Goal: Find specific page/section: Find specific page/section

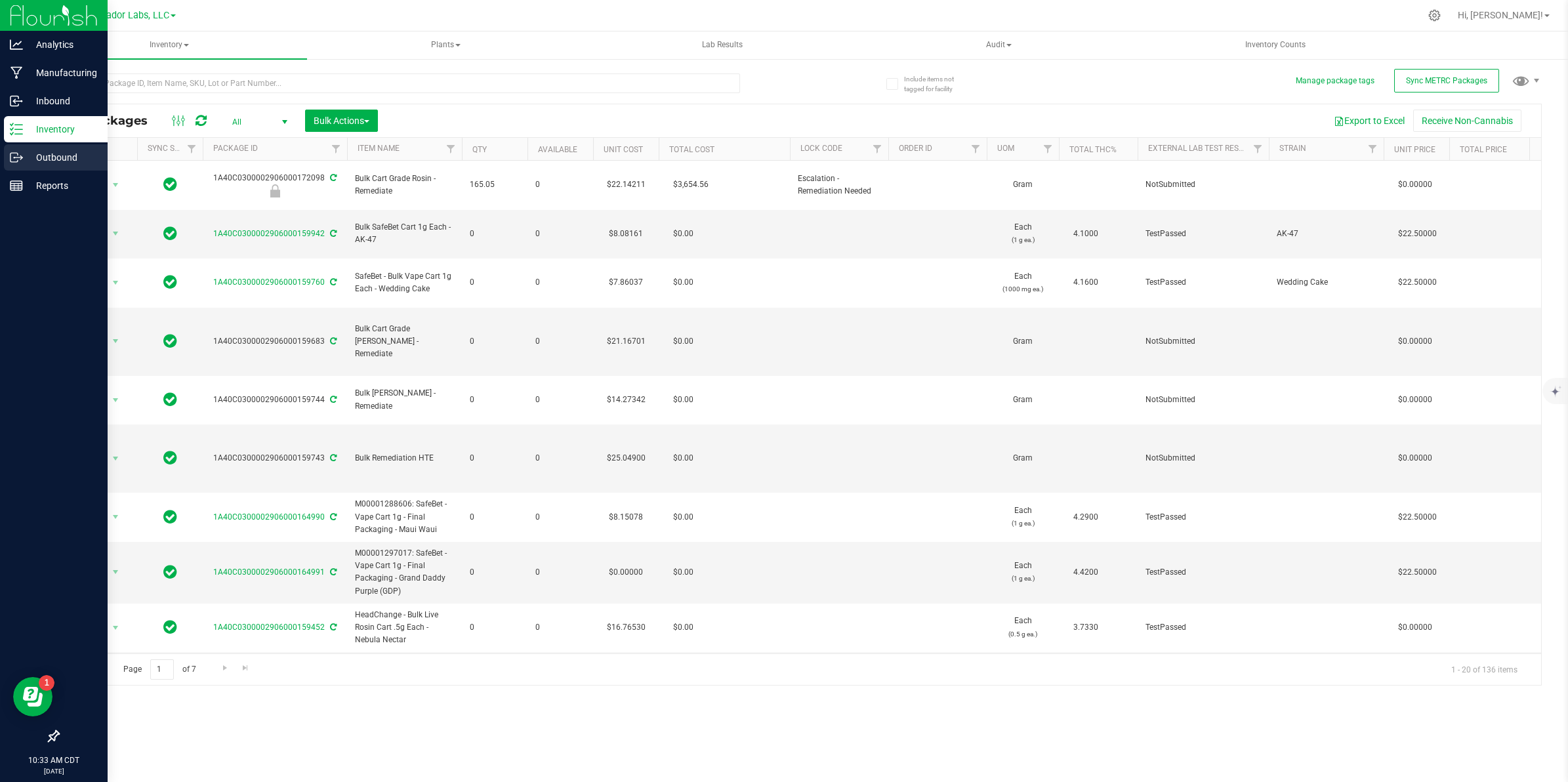
click at [25, 151] on p "Outbound" at bounding box center [62, 157] width 79 height 16
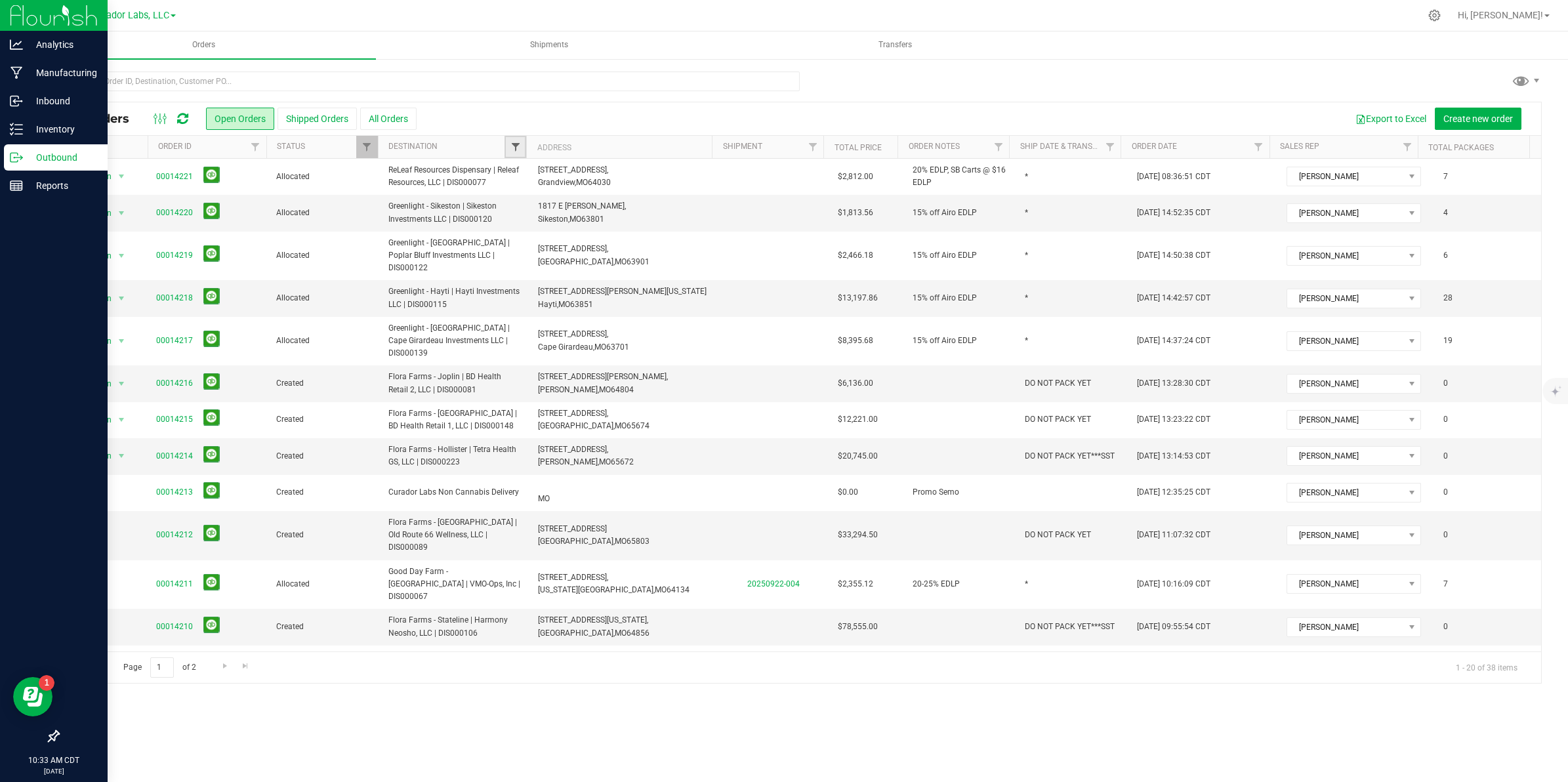
click at [516, 146] on span "Filter" at bounding box center [515, 147] width 10 height 10
type input "show"
click at [525, 207] on input "Show-Me Canna Consulting LLC" at bounding box center [521, 206] width 9 height 9
checkbox input "true"
click at [571, 266] on button "Filter" at bounding box center [555, 275] width 87 height 29
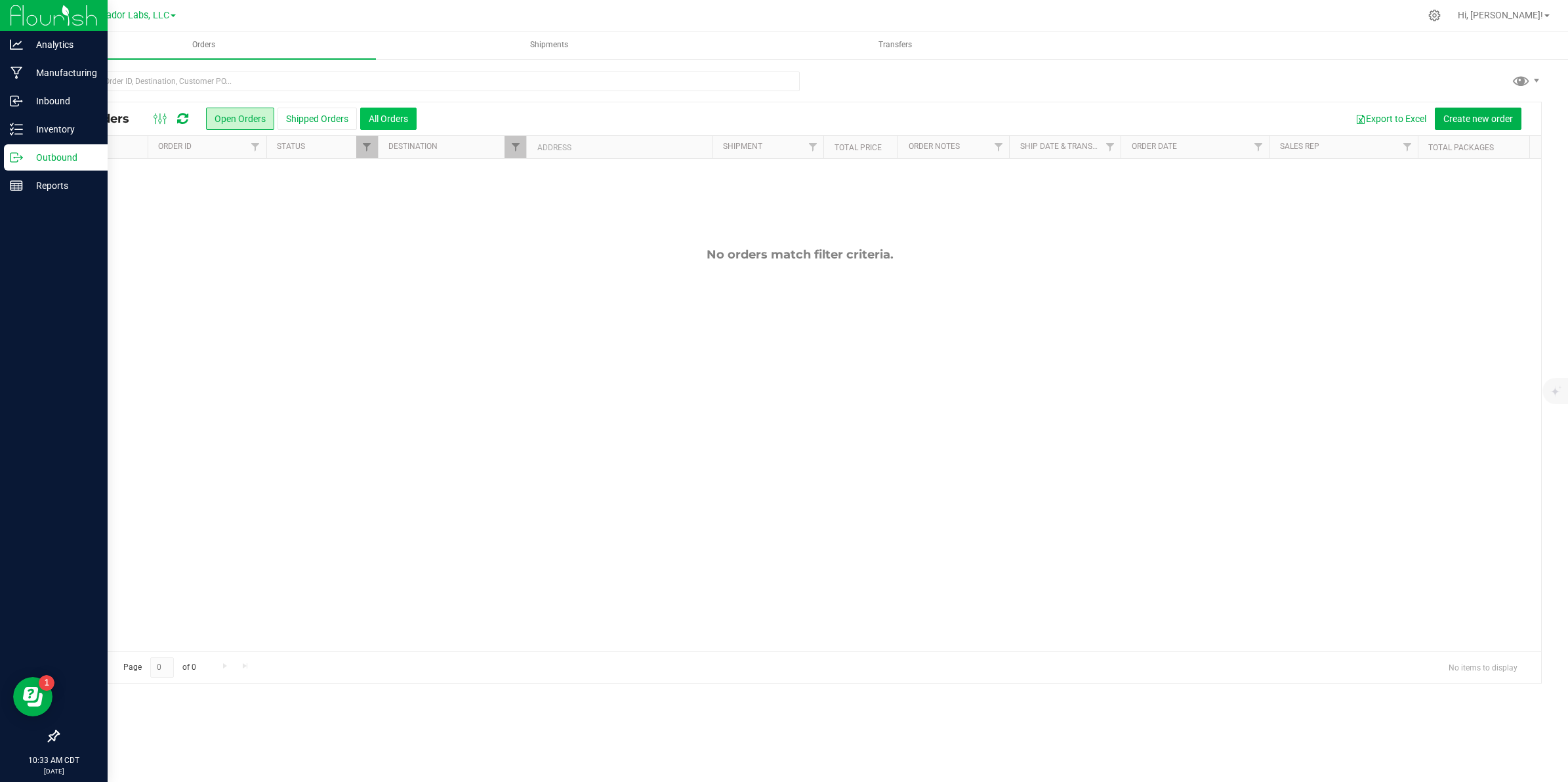
click at [392, 120] on button "All Orders" at bounding box center [389, 119] width 57 height 23
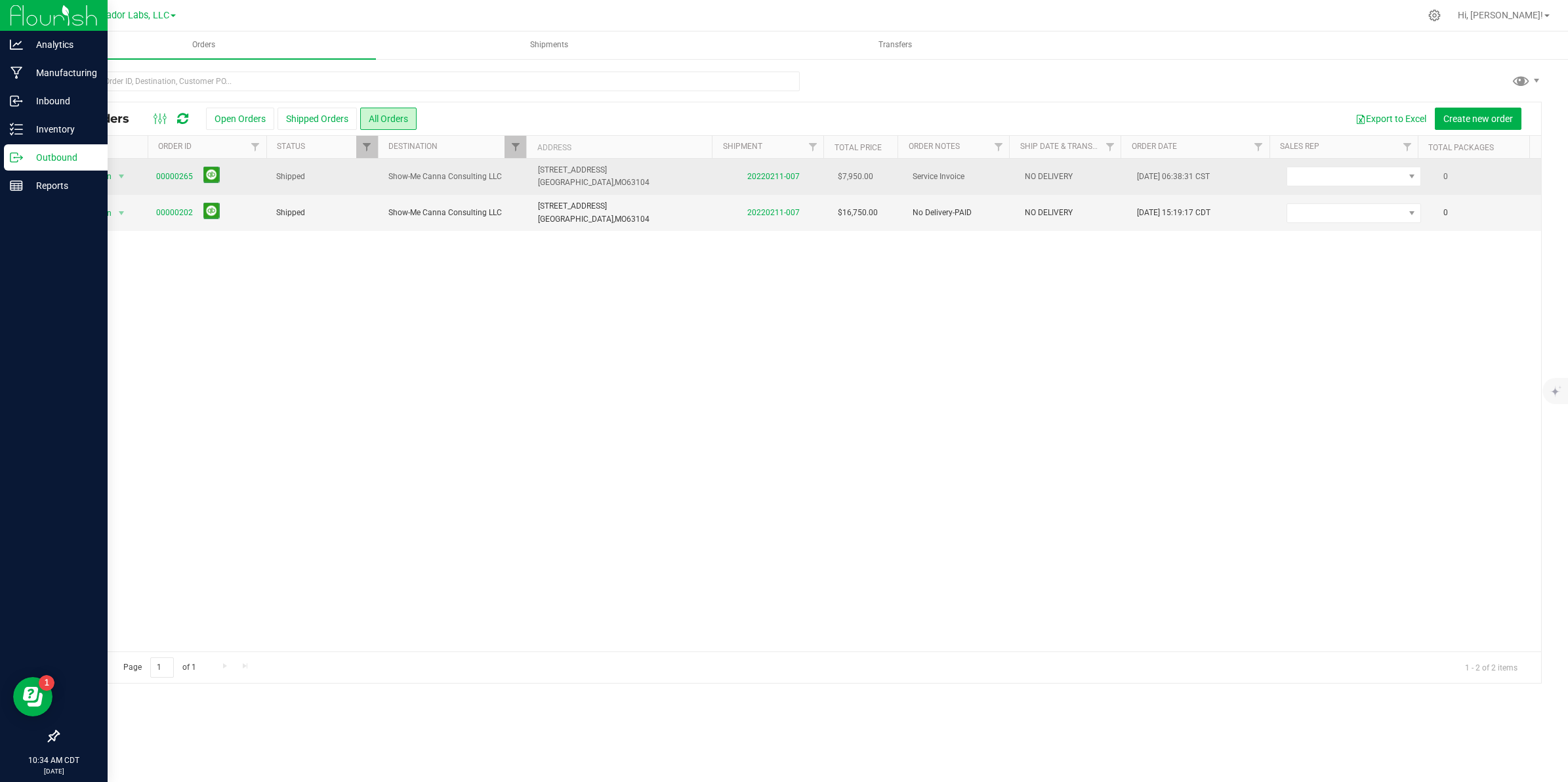
drag, startPoint x: 387, startPoint y: 174, endPoint x: 484, endPoint y: 189, distance: 98.2
click at [489, 185] on td "Show-Me Canna Consulting LLC" at bounding box center [455, 177] width 150 height 36
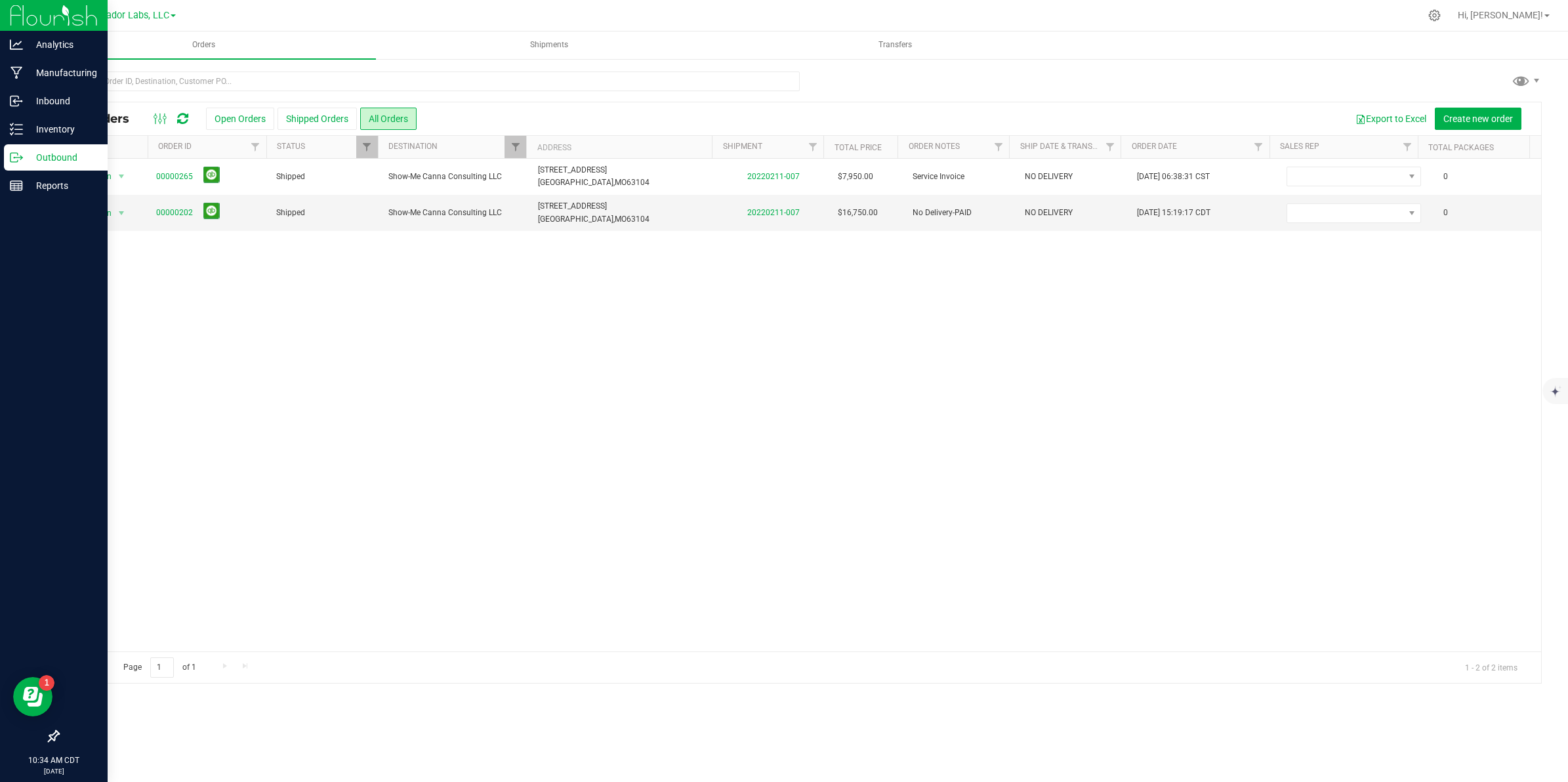
drag, startPoint x: 484, startPoint y: 189, endPoint x: 465, endPoint y: 250, distance: 63.9
drag, startPoint x: 465, startPoint y: 250, endPoint x: 359, endPoint y: 288, distance: 112.6
click at [359, 288] on div "Action Action Clone order Order audit log Print COAs (single PDF) Print COAs (z…" at bounding box center [800, 405] width 1483 height 493
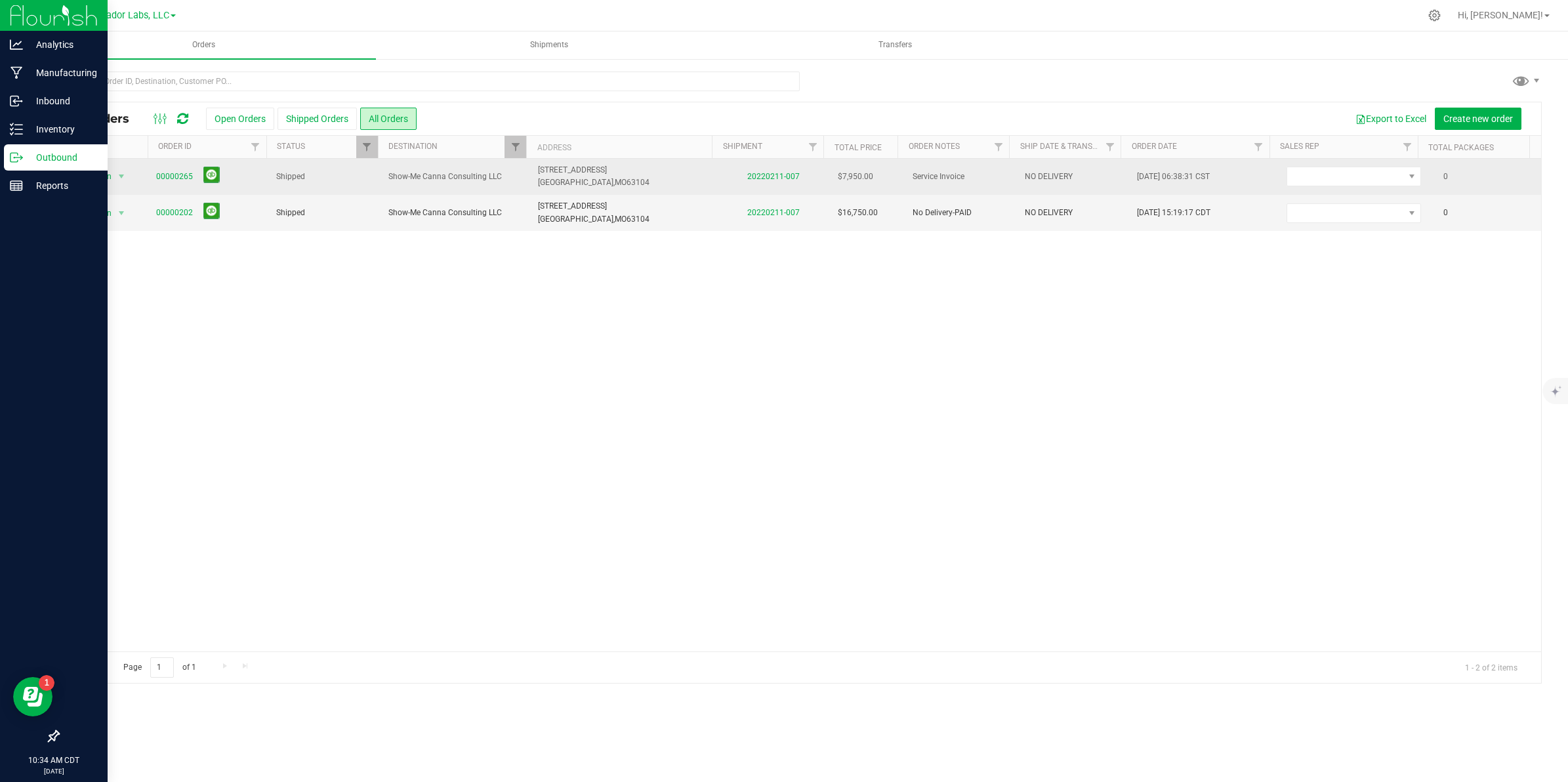
drag, startPoint x: 500, startPoint y: 178, endPoint x: 393, endPoint y: 187, distance: 107.4
click at [393, 187] on td "Show-Me Canna Consulting LLC" at bounding box center [455, 177] width 150 height 36
drag, startPoint x: 393, startPoint y: 187, endPoint x: 401, endPoint y: 176, distance: 13.6
copy span "Show-Me Canna Consulting LLC"
